Goal: Information Seeking & Learning: Check status

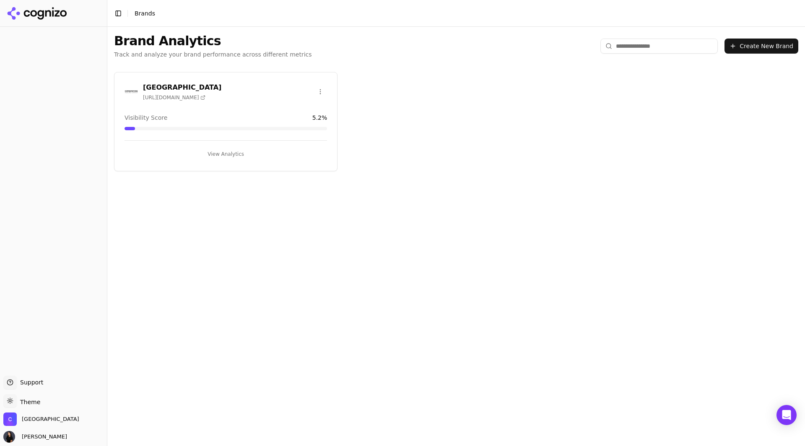
click at [218, 104] on div "[GEOGRAPHIC_DATA] [URL][DOMAIN_NAME] Visibility Score 5.2 % View Analytics" at bounding box center [225, 121] width 223 height 99
click at [206, 78] on div "[GEOGRAPHIC_DATA] [URL][DOMAIN_NAME] Visibility Score 5.2 % View Analytics" at bounding box center [225, 121] width 223 height 99
click at [203, 83] on h3 "[GEOGRAPHIC_DATA]" at bounding box center [182, 88] width 78 height 10
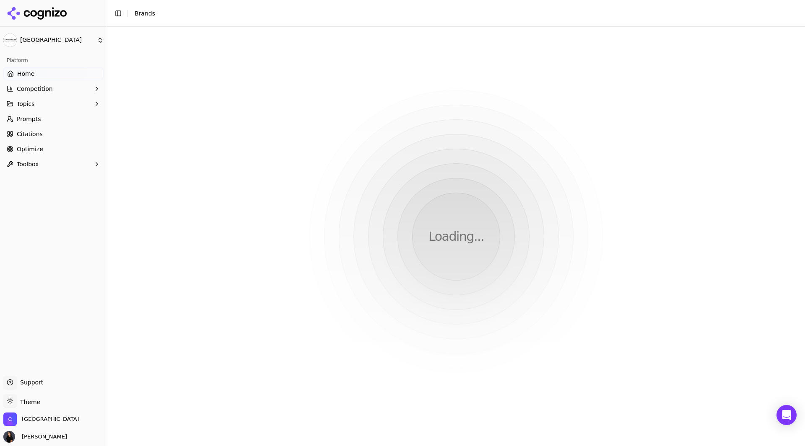
click at [227, 157] on html "Cornerstone Healing Center Platform Home Competition Topics Prompts Citations O…" at bounding box center [402, 223] width 805 height 446
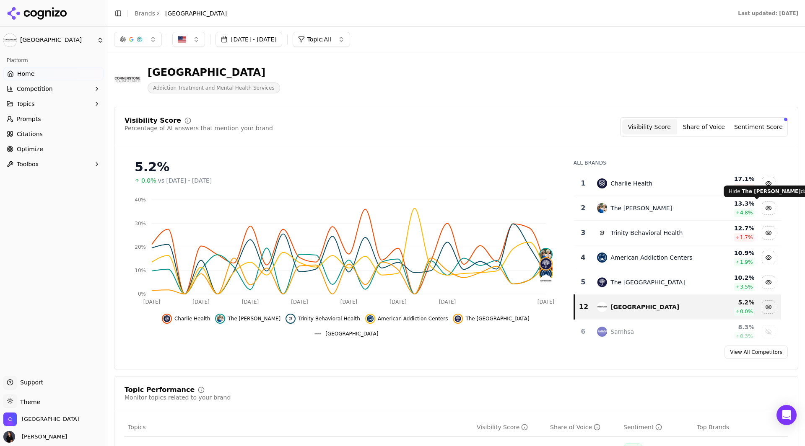
click at [762, 208] on div "Hide the meadows data" at bounding box center [768, 208] width 13 height 13
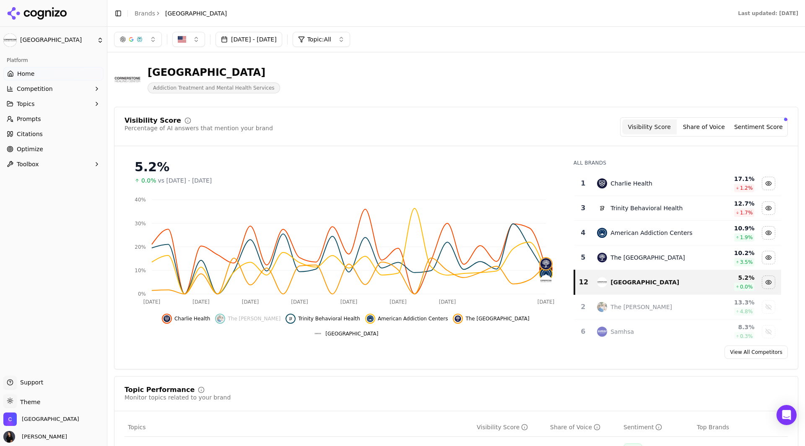
click at [706, 129] on button "Share of Voice" at bounding box center [703, 126] width 54 height 15
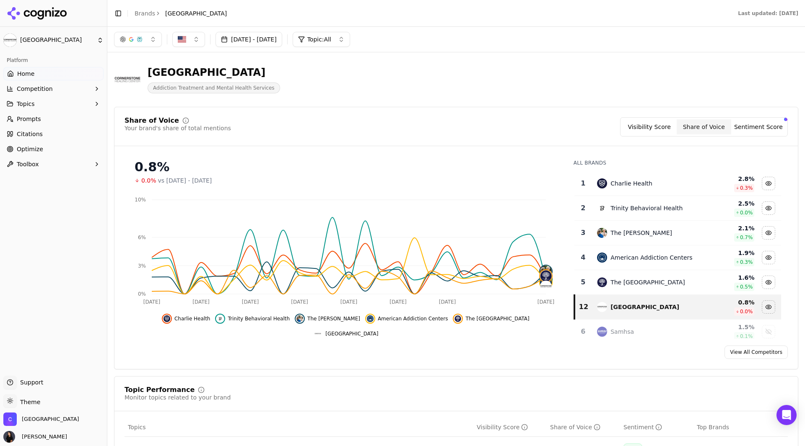
click at [331, 37] on span "Topic: All" at bounding box center [319, 39] width 24 height 8
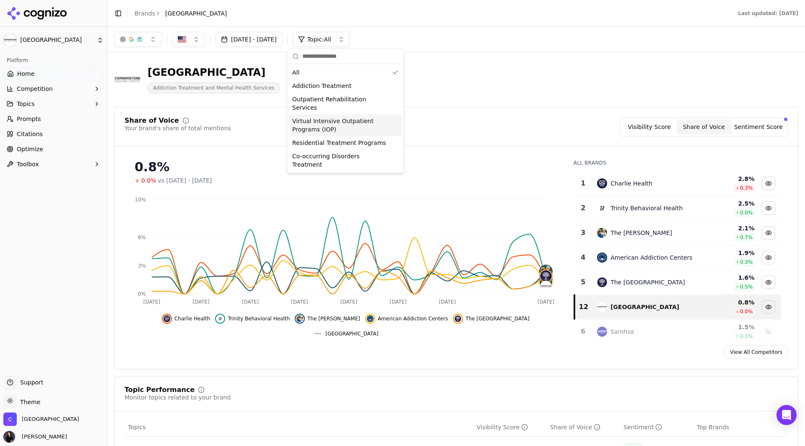
click at [323, 117] on span "Virtual Intensive Outpatient Programs (IOP)" at bounding box center [340, 125] width 96 height 17
